Goal: Entertainment & Leisure: Consume media (video, audio)

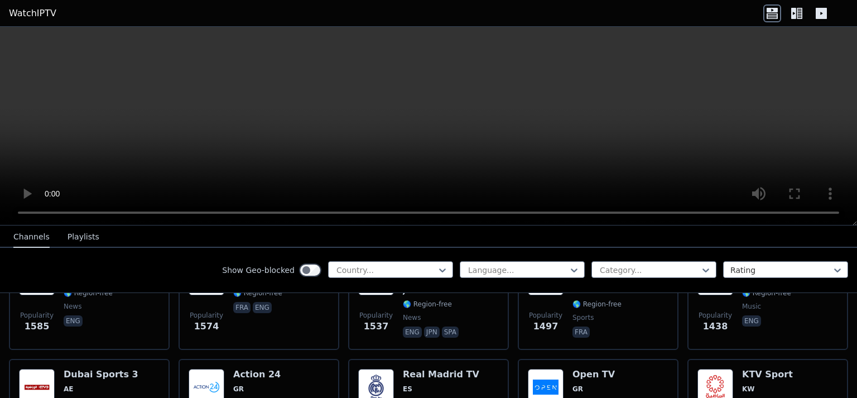
scroll to position [904, 0]
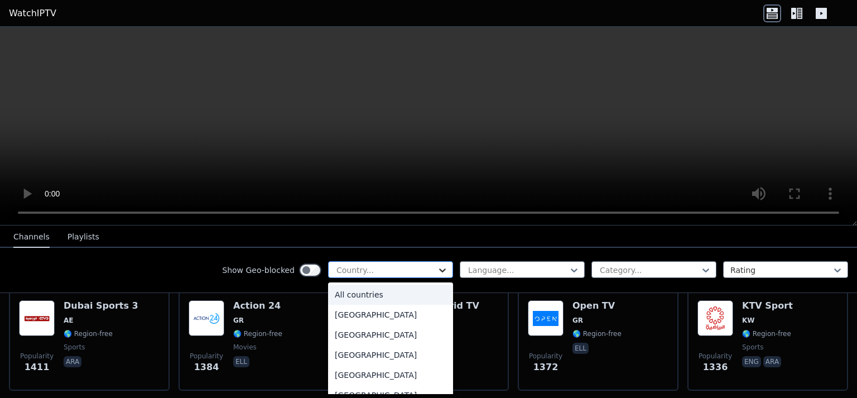
click at [439, 268] on icon at bounding box center [442, 270] width 11 height 11
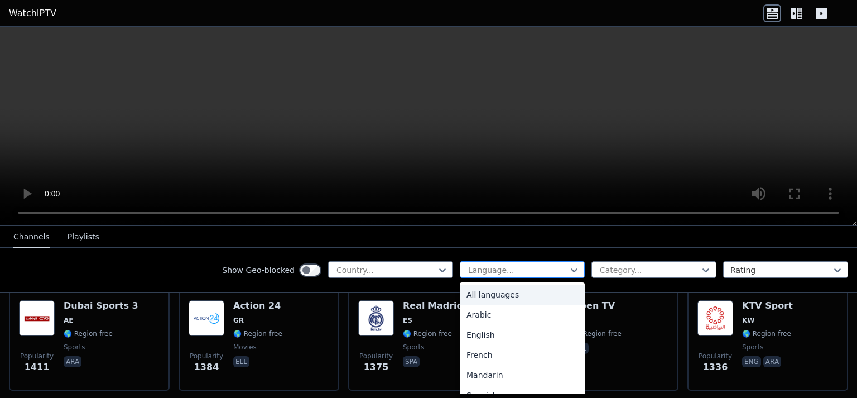
click at [555, 268] on div at bounding box center [518, 270] width 102 height 11
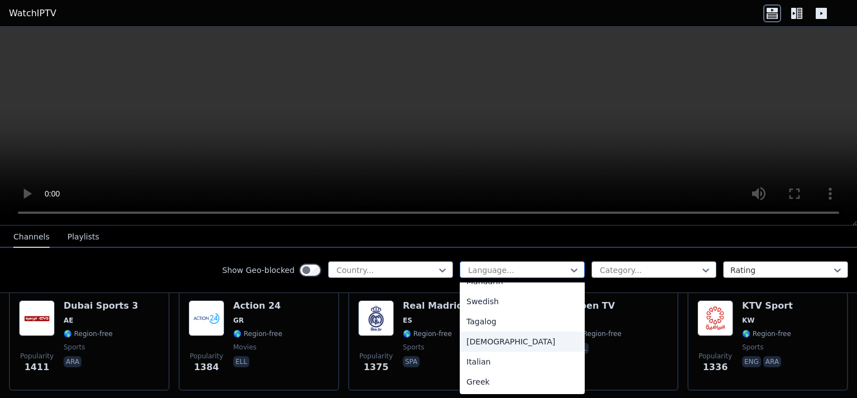
scroll to position [317, 0]
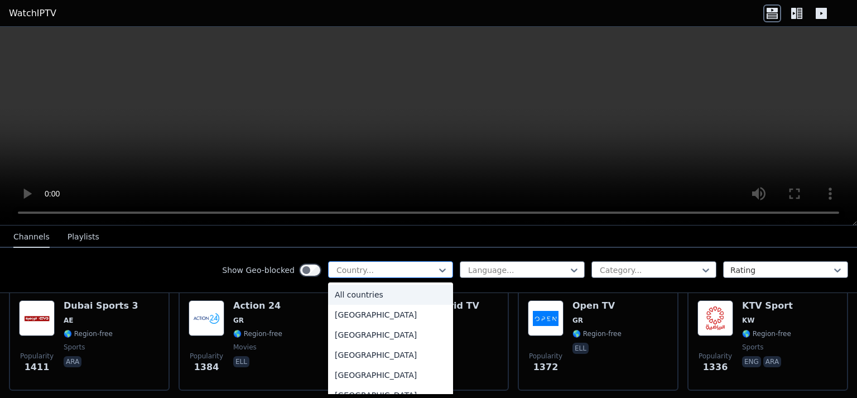
click at [436, 268] on div at bounding box center [386, 270] width 102 height 11
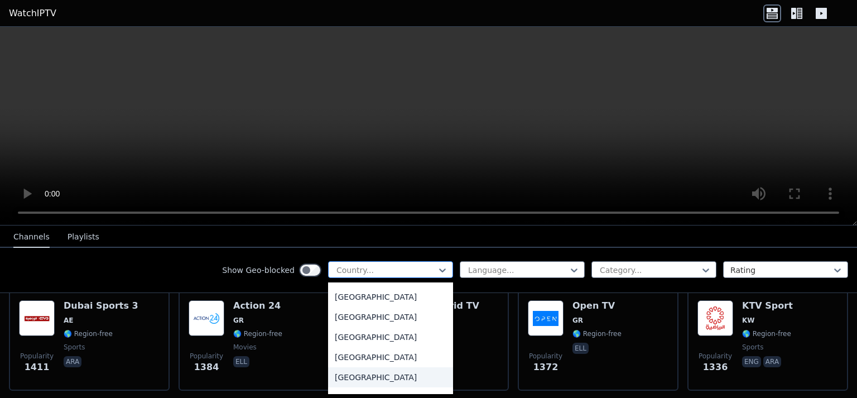
scroll to position [3445, 0]
click at [436, 385] on div "[GEOGRAPHIC_DATA]" at bounding box center [390, 377] width 125 height 20
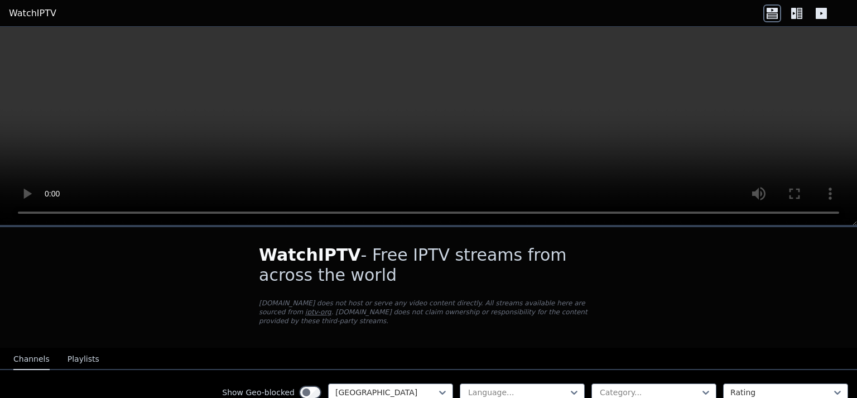
scroll to position [3610, 0]
click at [521, 329] on div "WatchIPTV - Free IPTV streams from across the world [DOMAIN_NAME] does not host…" at bounding box center [428, 287] width 375 height 121
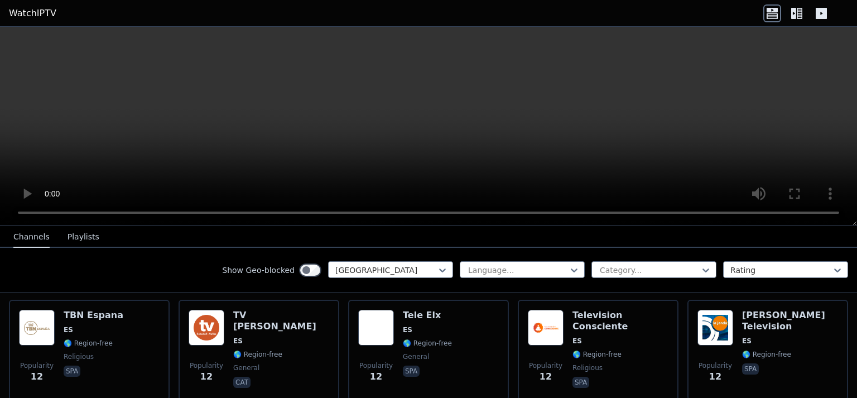
scroll to position [3689, 0]
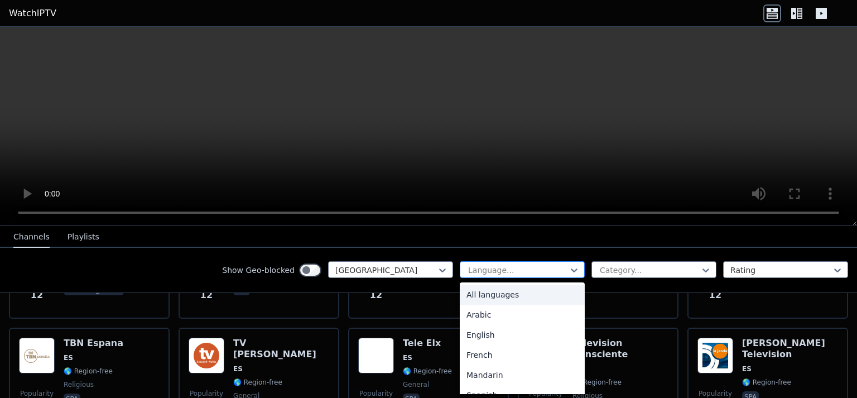
click at [495, 272] on div at bounding box center [518, 270] width 102 height 11
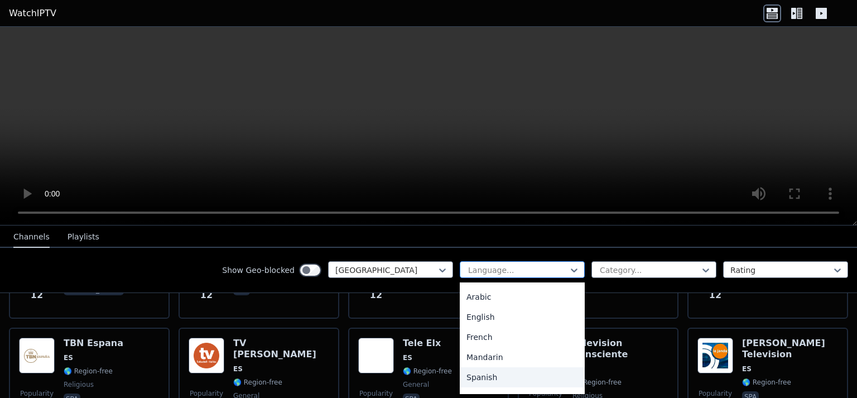
scroll to position [38, 0]
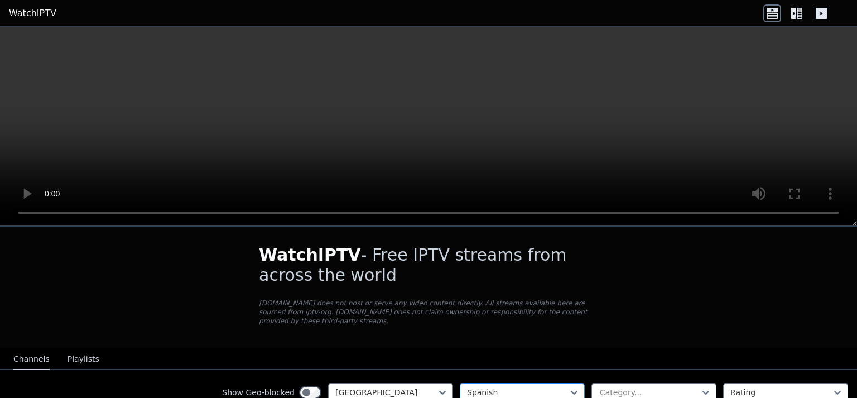
click at [495, 272] on h1 "WatchIPTV - Free IPTV streams from across the world" at bounding box center [428, 265] width 339 height 40
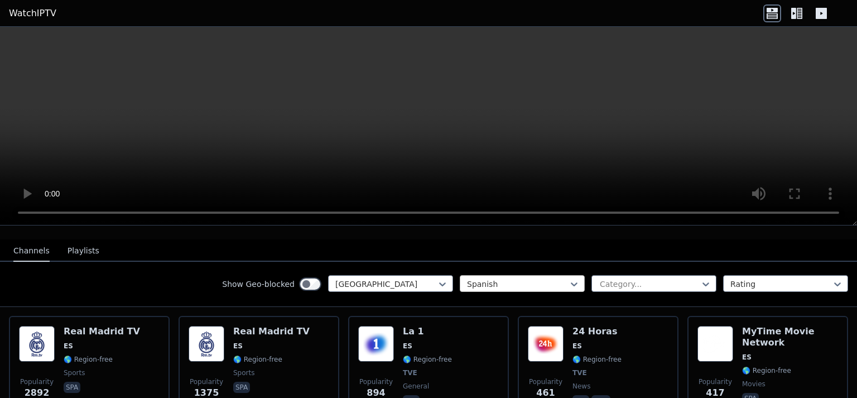
scroll to position [145, 0]
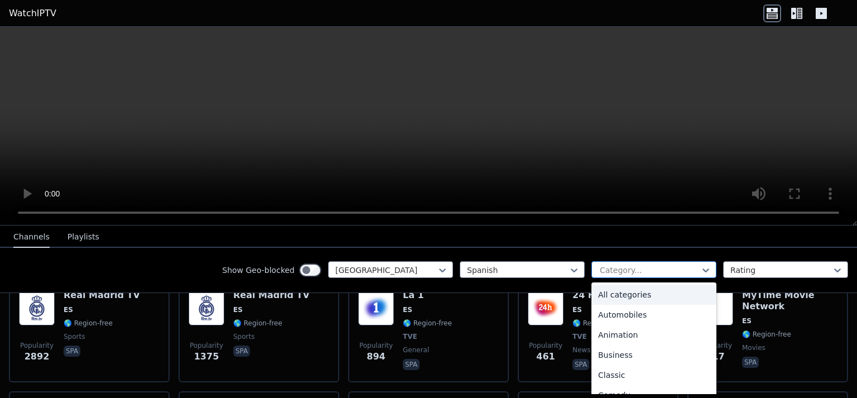
click at [626, 268] on div at bounding box center [650, 270] width 102 height 11
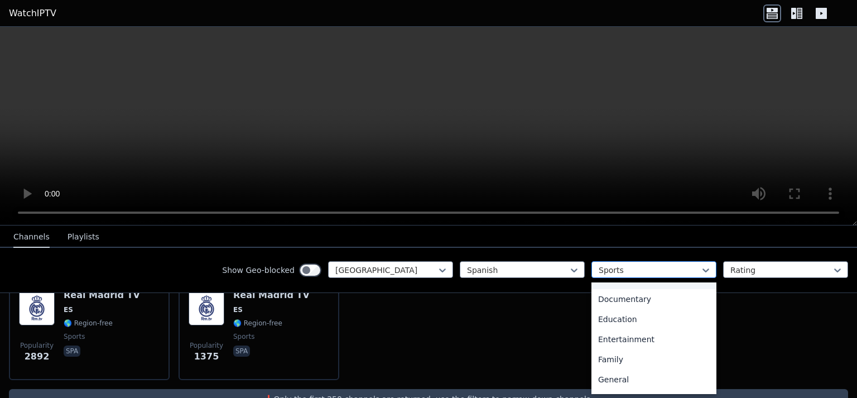
scroll to position [56, 0]
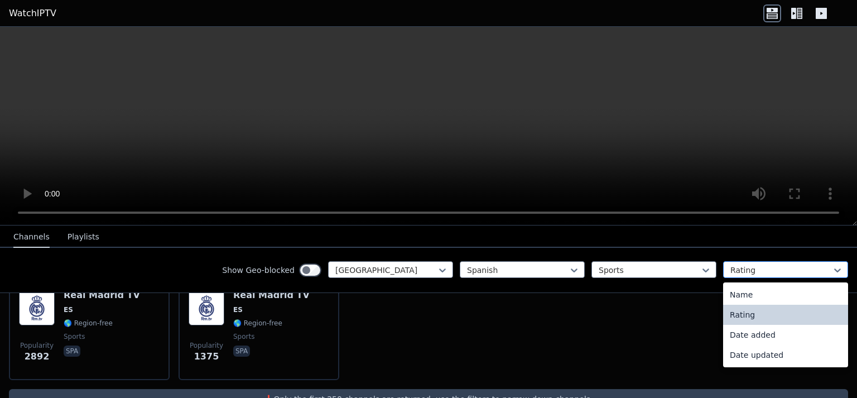
click at [766, 265] on div at bounding box center [782, 270] width 102 height 11
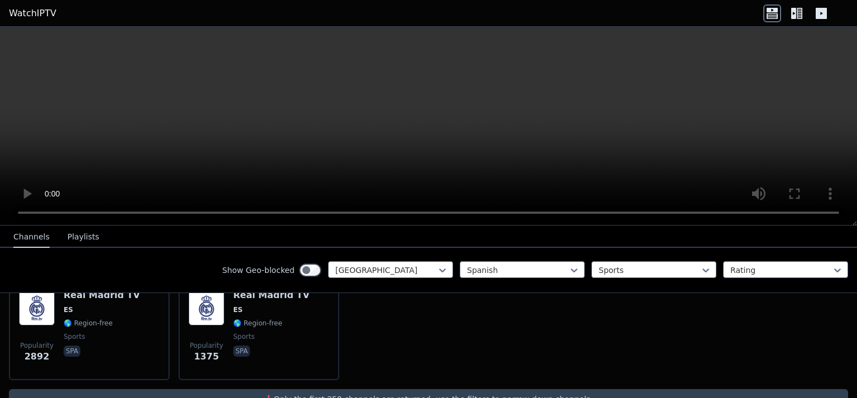
click at [766, 265] on div at bounding box center [782, 270] width 102 height 11
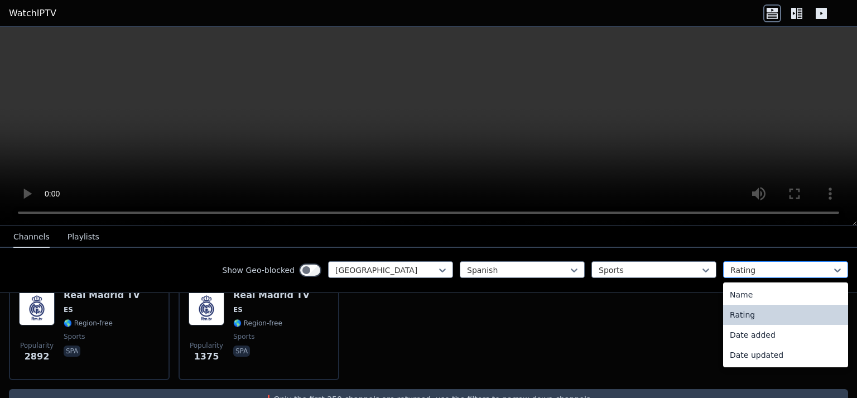
click at [766, 265] on div at bounding box center [782, 270] width 102 height 11
